Goal: Find contact information: Find contact information

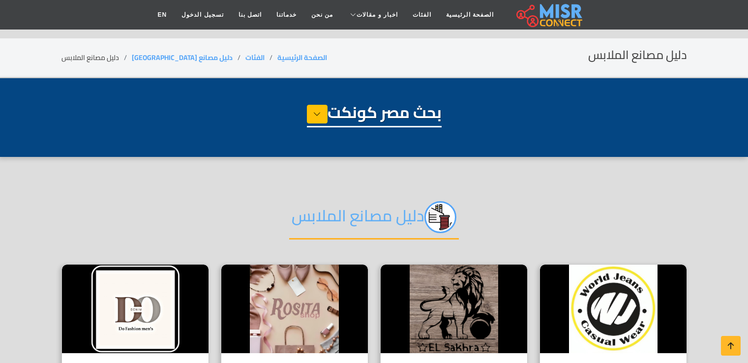
select select "**********"
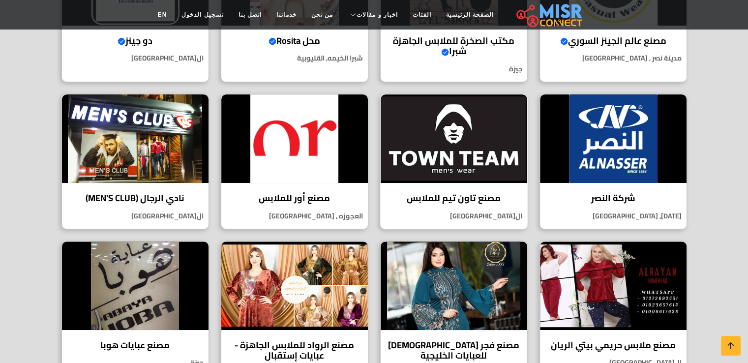
click at [468, 193] on h4 "مصنع تاون تيم للملابس" at bounding box center [454, 198] width 132 height 11
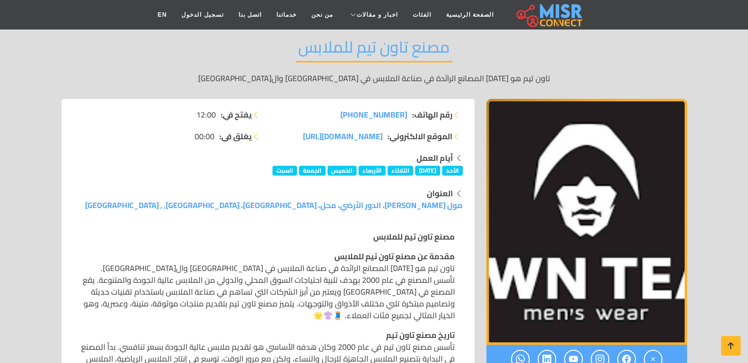
scroll to position [98, 0]
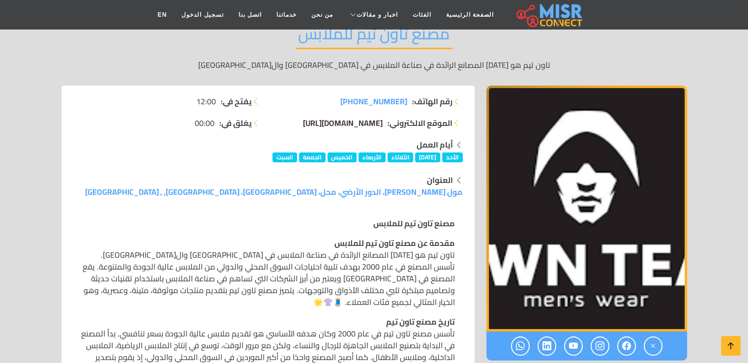
drag, startPoint x: 272, startPoint y: 121, endPoint x: 376, endPoint y: 124, distance: 103.3
click at [378, 124] on div "رقم الهاتف: +201226066793 الموقع الالكتروني: townteam.com/ar/pages/about-town-t…" at bounding box center [368, 116] width 201 height 43
click at [369, 175] on div "العنوان" at bounding box center [268, 180] width 390 height 12
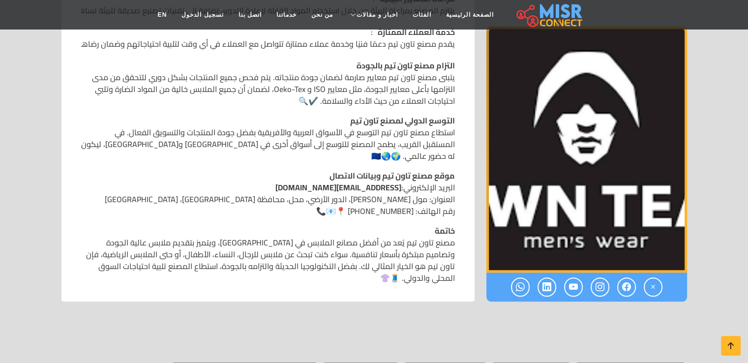
scroll to position [918, 0]
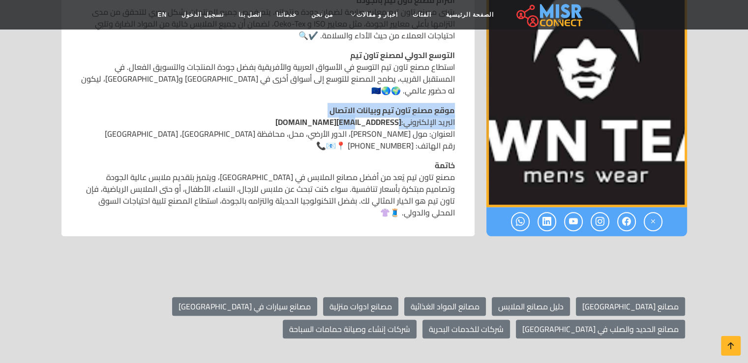
drag, startPoint x: 323, startPoint y: 89, endPoint x: 349, endPoint y: 97, distance: 26.9
click at [349, 104] on p "موقع مصنع تاون تيم وبيانات الاتصال البريد الإلكتروني: info@towntim.com العنوان:…" at bounding box center [268, 127] width 374 height 47
click at [350, 115] on link "info@towntim.com" at bounding box center [338, 122] width 126 height 15
drag, startPoint x: 331, startPoint y: 98, endPoint x: 399, endPoint y: 98, distance: 67.9
click at [399, 104] on p "موقع مصنع تاون تيم وبيانات الاتصال البريد الإلكتروني: info@towntim.com العنوان:…" at bounding box center [268, 127] width 374 height 47
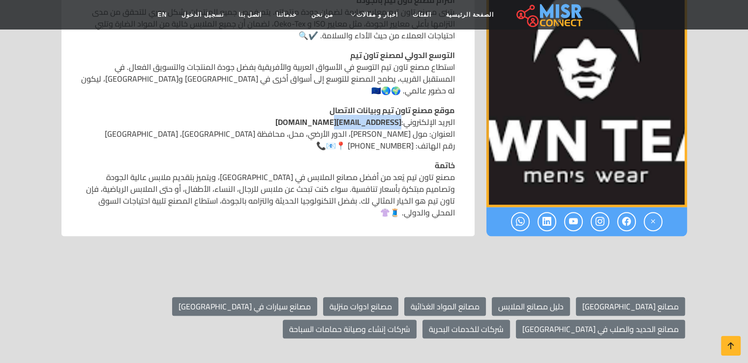
copy link "info@towntim.com"
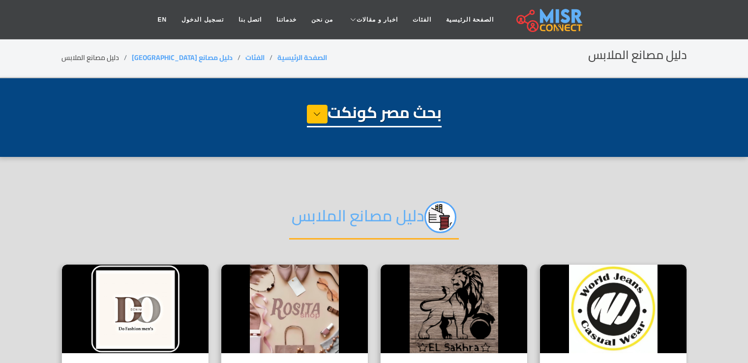
select select "**********"
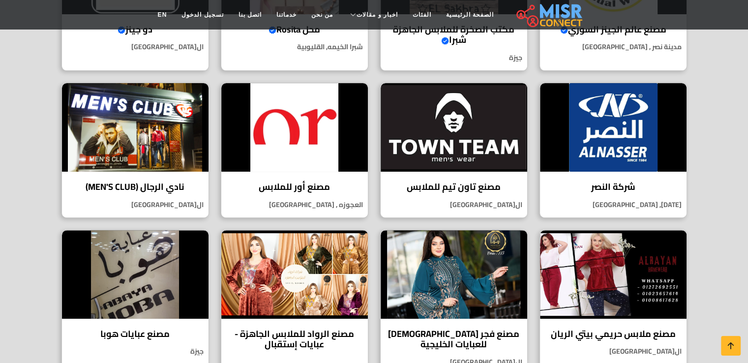
scroll to position [360, 0]
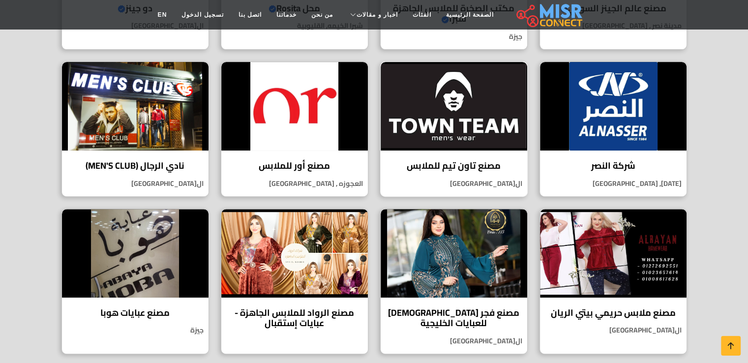
click at [461, 170] on h4 "مصنع تاون تيم للملابس" at bounding box center [454, 165] width 132 height 11
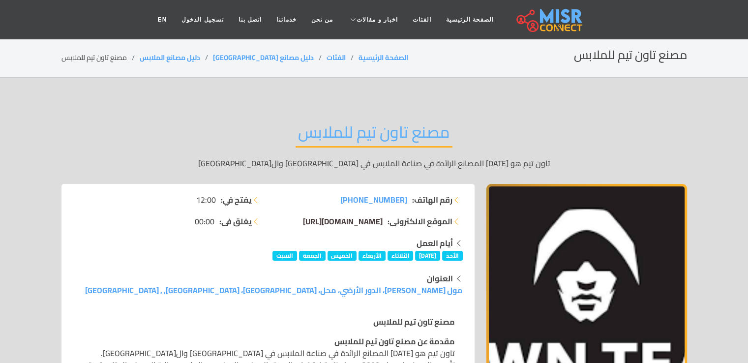
click at [314, 221] on span "townteam.com/ar/pages/about-town-team?srsltid=AfmBOorUKZuGCdd9tybJJNZtMhGWE1F-7…" at bounding box center [343, 221] width 80 height 15
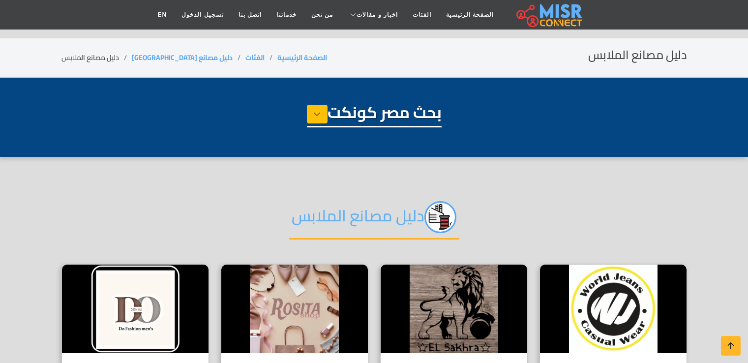
select select "**********"
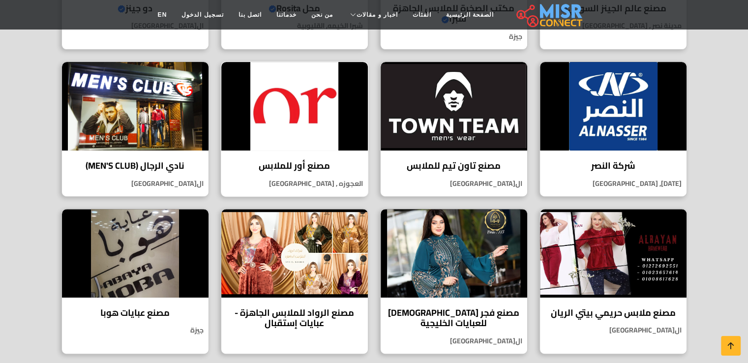
click at [298, 162] on h4 "مصنع أور للملابس" at bounding box center [295, 165] width 132 height 11
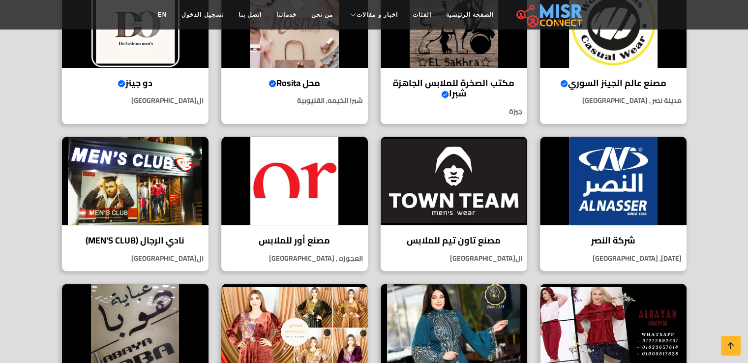
scroll to position [262, 0]
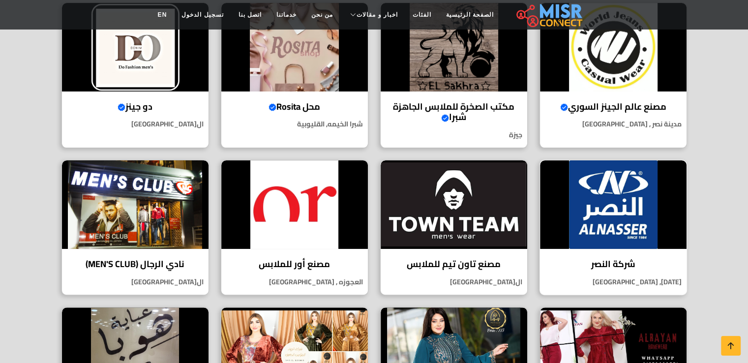
click at [607, 266] on h4 "شركة النصر" at bounding box center [613, 264] width 132 height 11
click at [299, 259] on h4 "مصنع أور للملابس" at bounding box center [295, 264] width 132 height 11
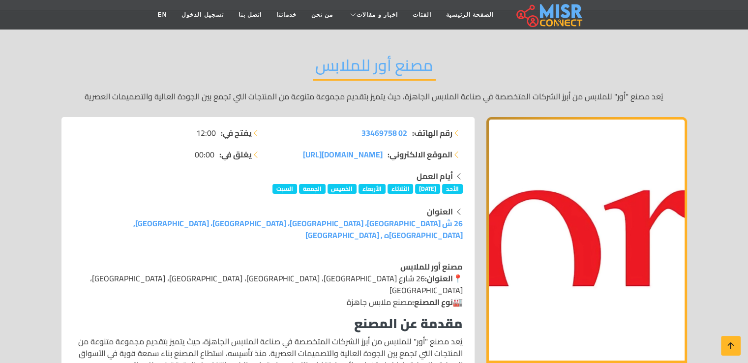
scroll to position [65, 0]
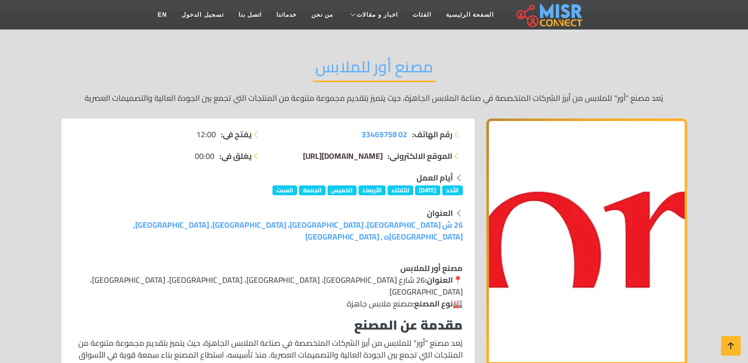
click at [342, 155] on span "or-fashion.com/" at bounding box center [343, 156] width 80 height 15
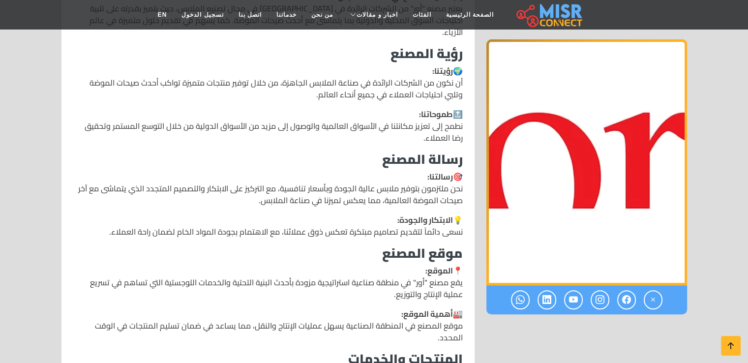
scroll to position [459, 0]
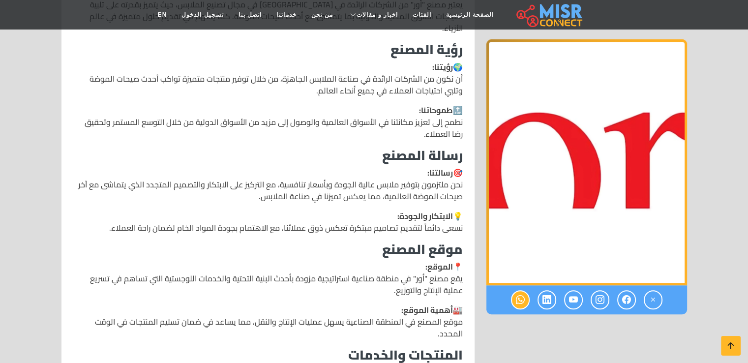
click at [519, 302] on icon at bounding box center [520, 300] width 9 height 16
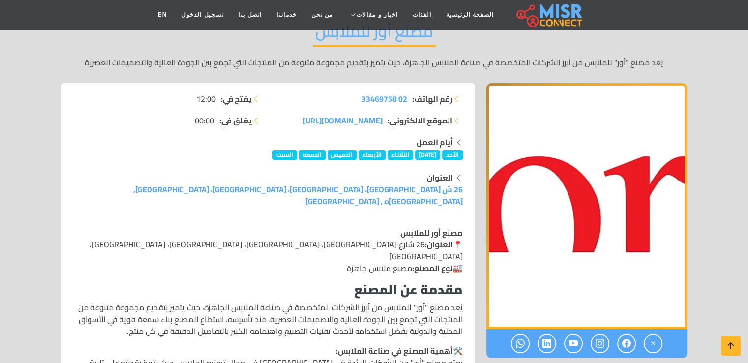
scroll to position [197, 0]
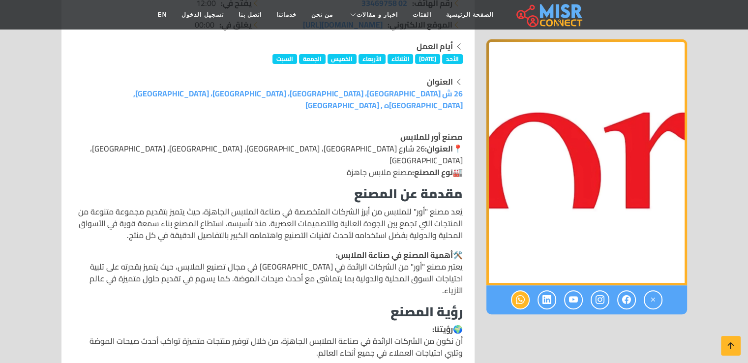
click at [524, 302] on icon at bounding box center [520, 300] width 9 height 16
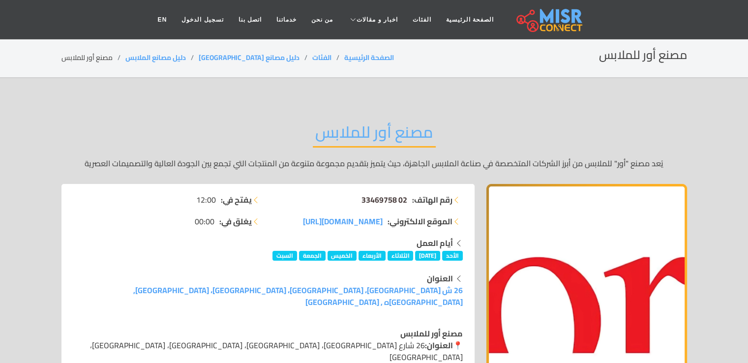
click at [392, 197] on span "02 33469758" at bounding box center [384, 199] width 46 height 15
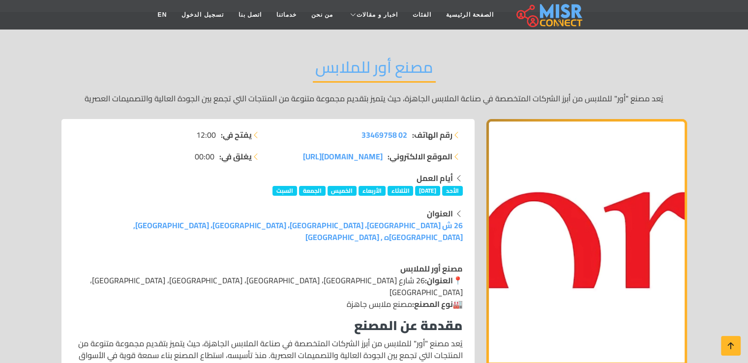
scroll to position [52, 0]
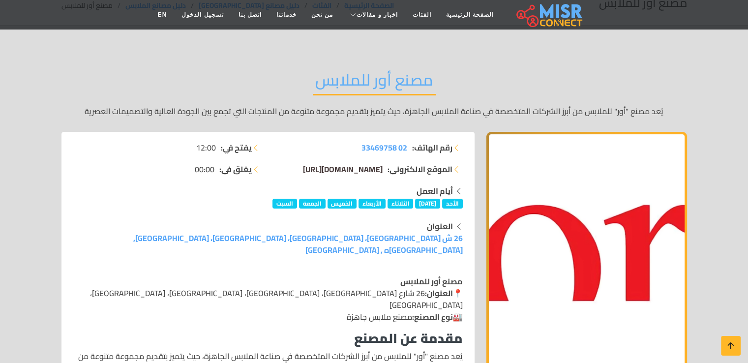
click at [355, 171] on span "[DOMAIN_NAME][URL]" at bounding box center [343, 169] width 80 height 15
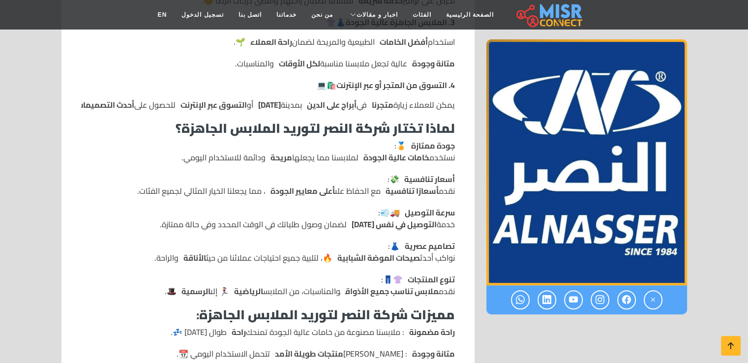
scroll to position [623, 0]
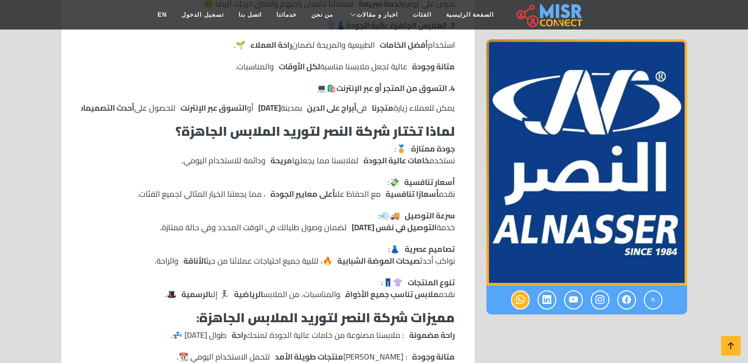
click at [519, 297] on icon at bounding box center [520, 300] width 9 height 16
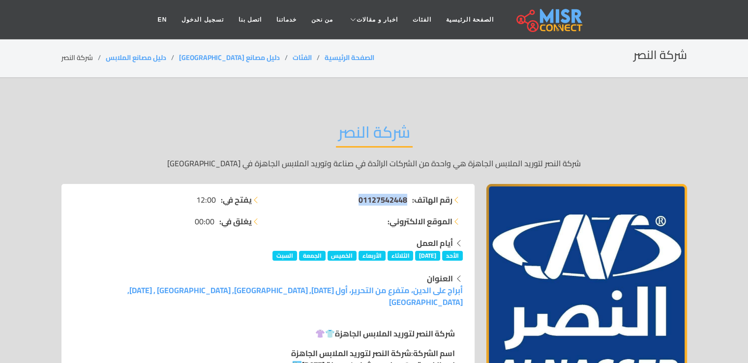
drag, startPoint x: 353, startPoint y: 199, endPoint x: 405, endPoint y: 205, distance: 52.9
click at [405, 205] on li "رقم الهاتف: 01127542448" at bounding box center [368, 200] width 189 height 12
copy span "01127542448"
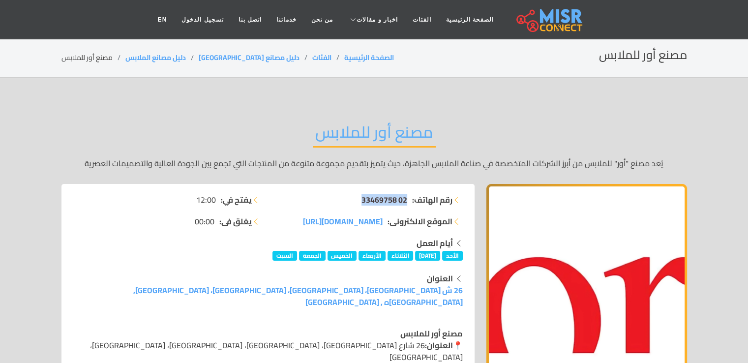
drag, startPoint x: 358, startPoint y: 196, endPoint x: 405, endPoint y: 204, distance: 47.8
click at [405, 204] on li "رقم الهاتف: 02 33469758" at bounding box center [368, 200] width 189 height 12
copy span "02 33469758"
click at [384, 204] on span "02 33469758" at bounding box center [384, 199] width 46 height 15
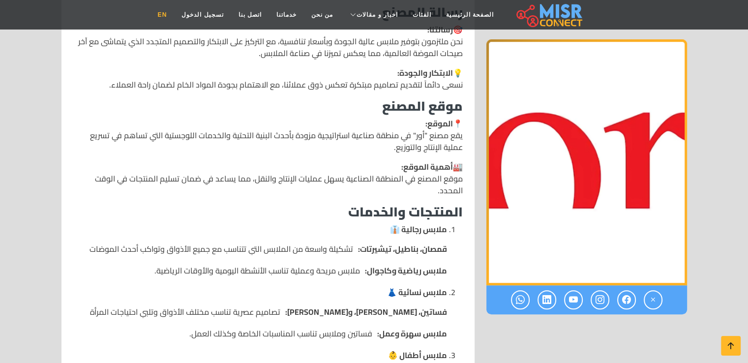
scroll to position [590, 0]
